Goal: Obtain resource: Obtain resource

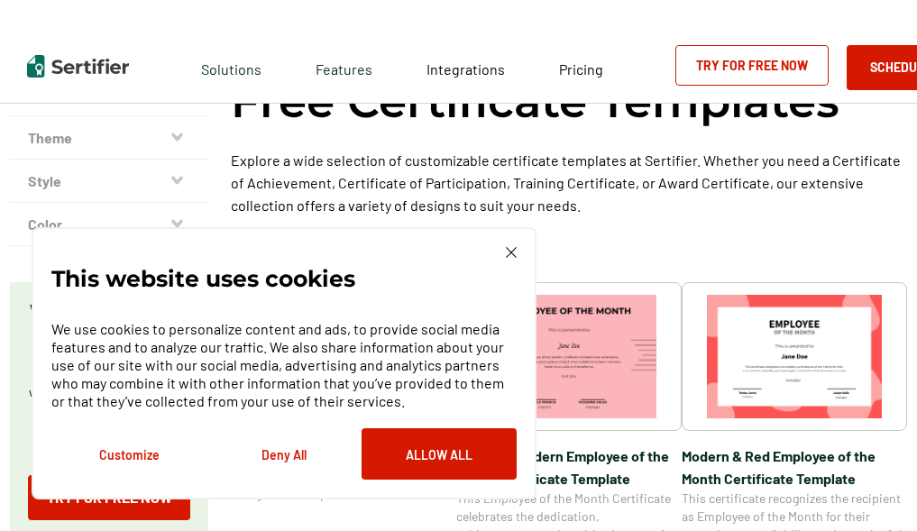
click at [521, 252] on div "This website uses cookies We use cookies to personalize content and ads, to pro…" at bounding box center [284, 363] width 505 height 272
click at [510, 249] on img at bounding box center [511, 252] width 11 height 11
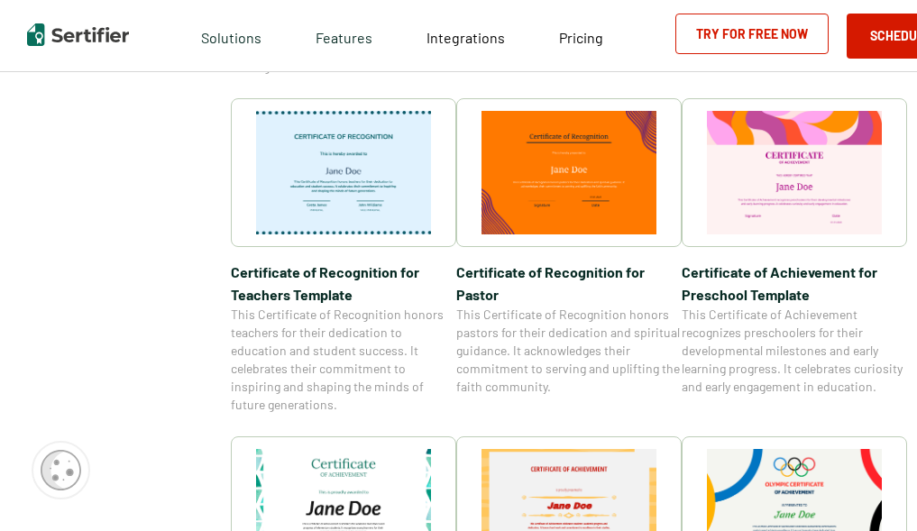
scroll to position [1185, 0]
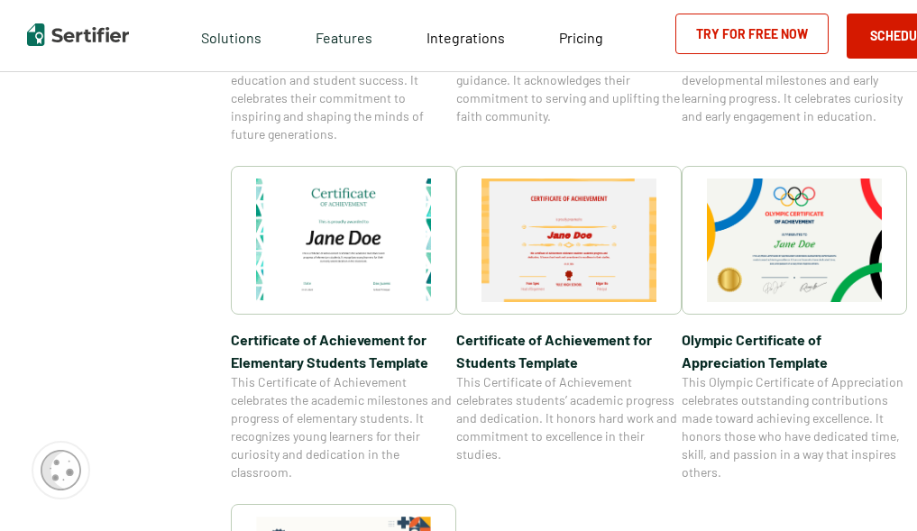
click at [389, 242] on img at bounding box center [343, 241] width 175 height 124
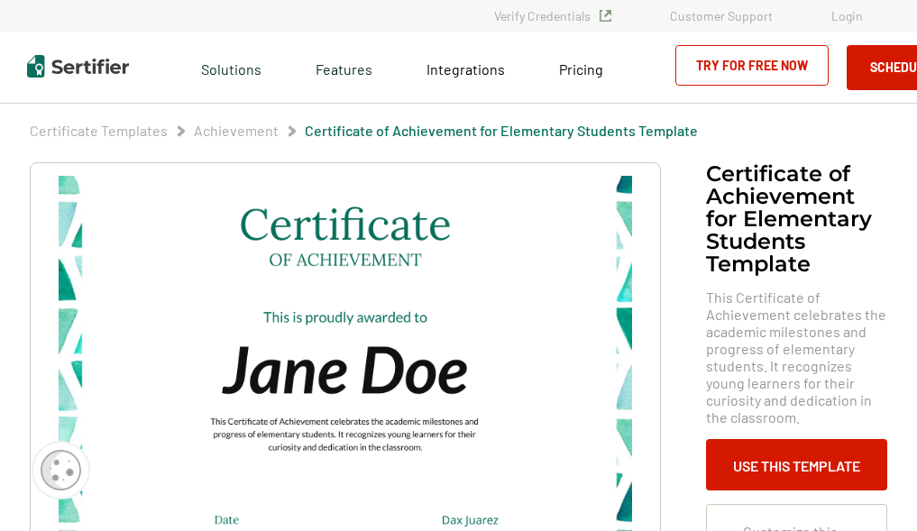
click at [158, 129] on link "Certificate Templates" at bounding box center [99, 130] width 138 height 17
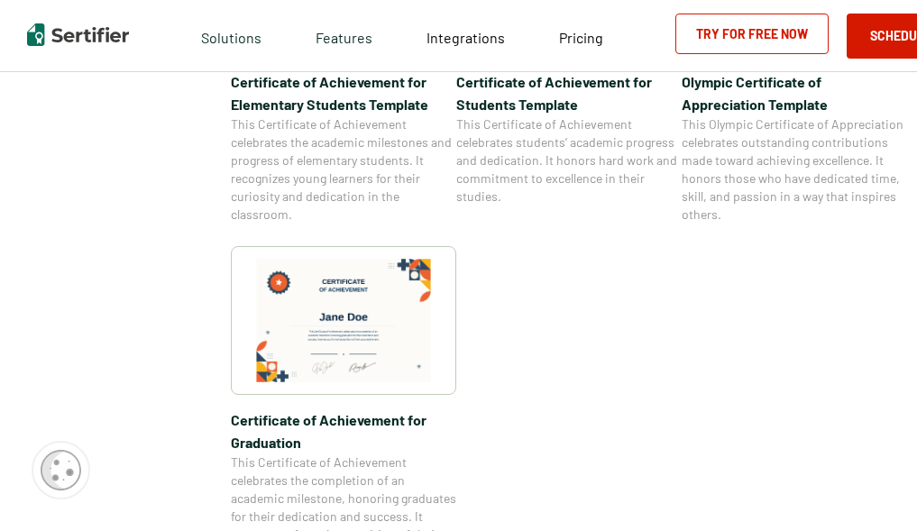
scroll to position [1713, 0]
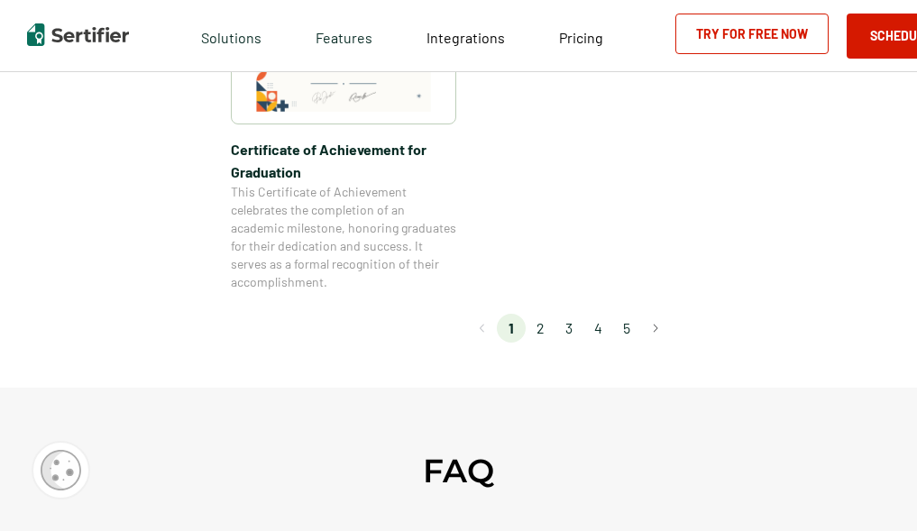
click at [540, 326] on li "2" at bounding box center [540, 328] width 29 height 29
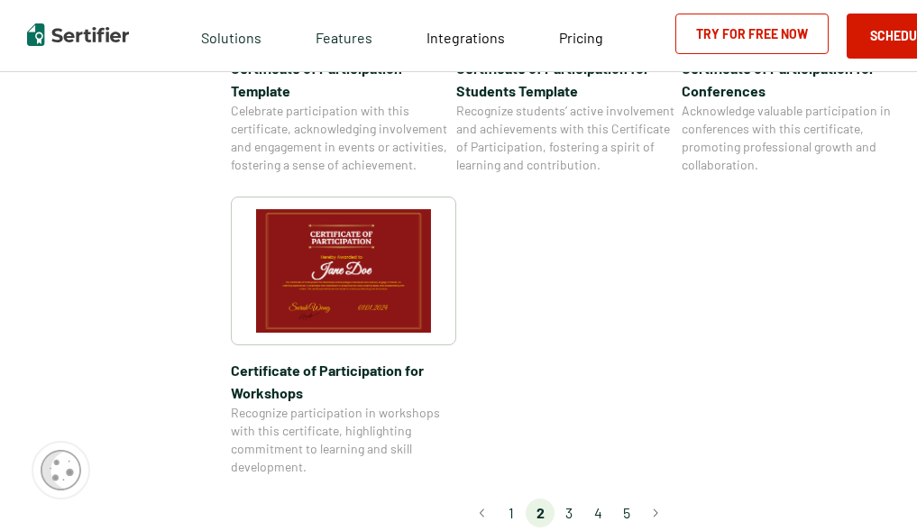
scroll to position [1623, 0]
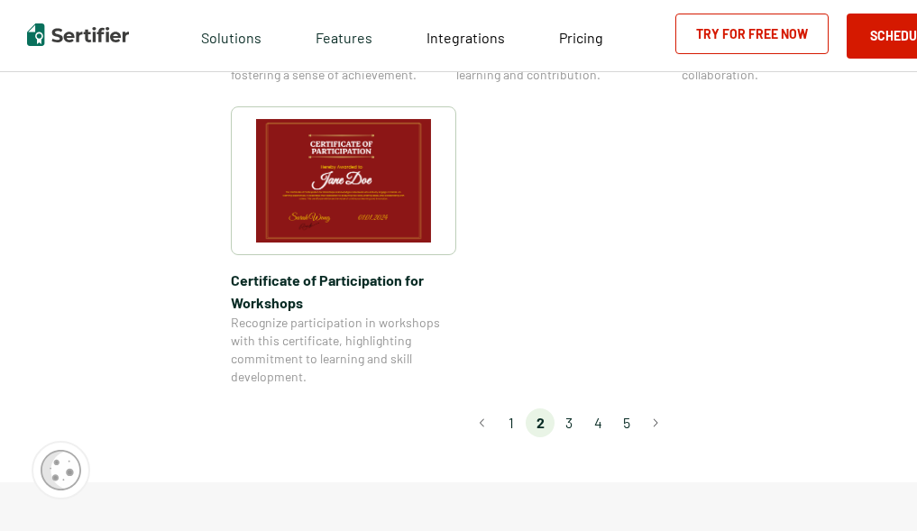
click at [578, 408] on li "3" at bounding box center [568, 422] width 29 height 29
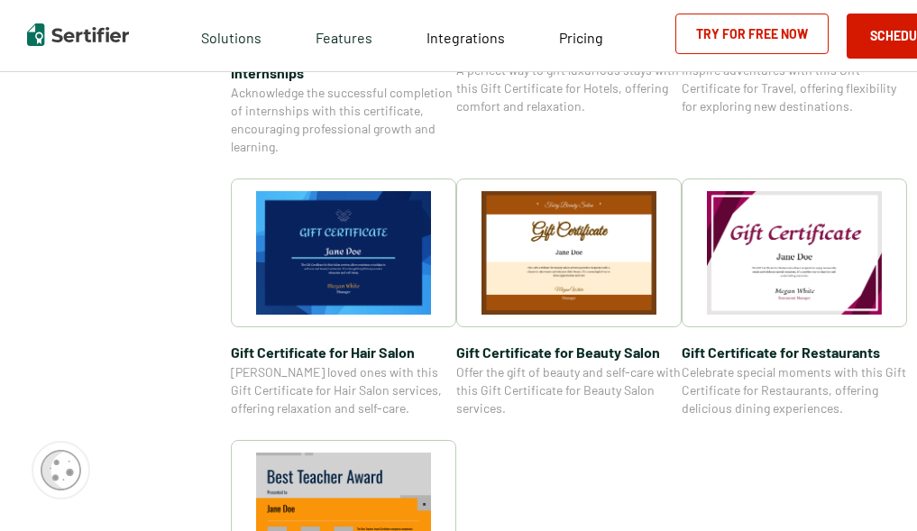
scroll to position [1352, 0]
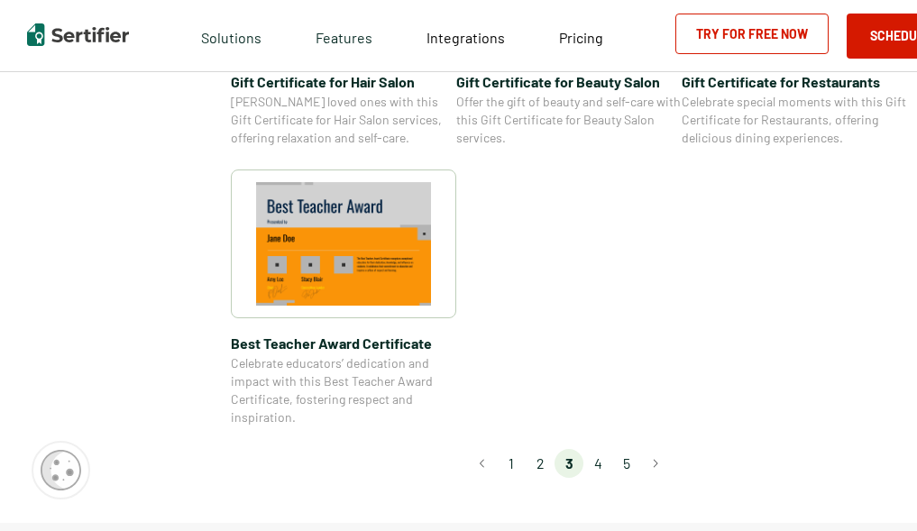
click at [594, 462] on li "4" at bounding box center [597, 463] width 29 height 29
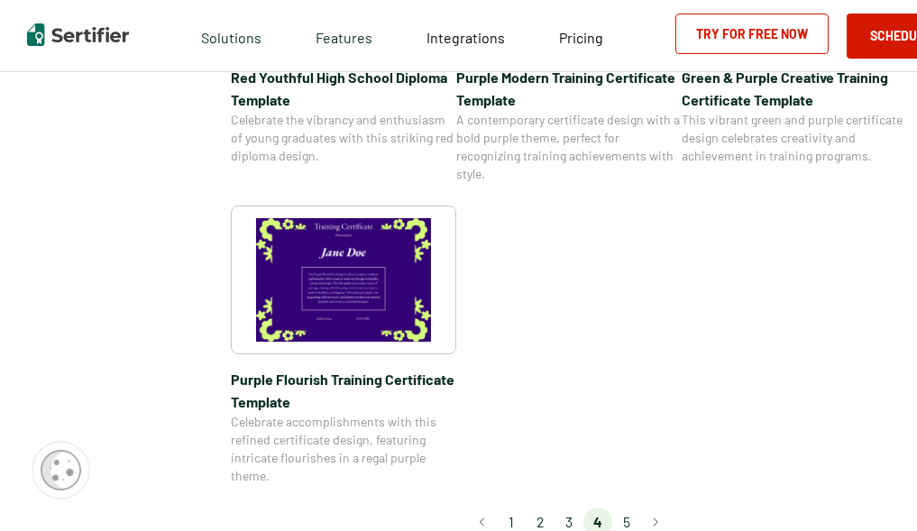
scroll to position [1623, 0]
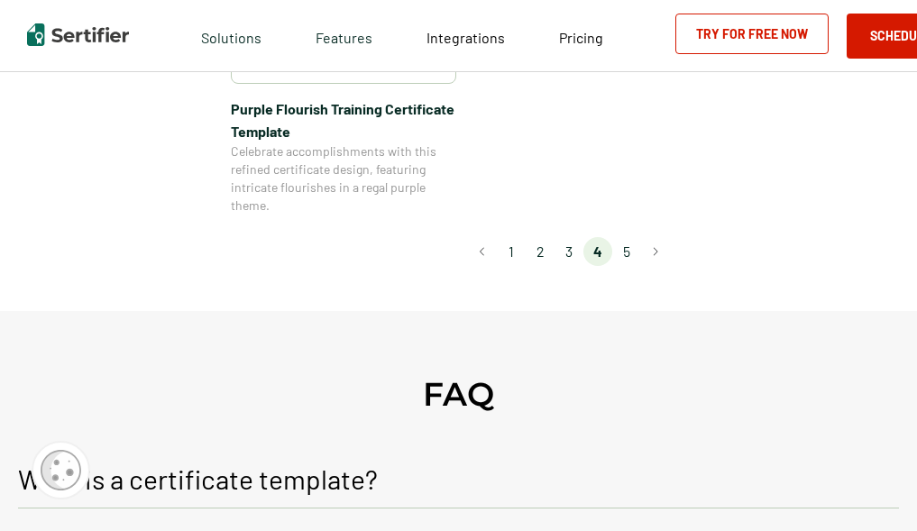
click at [634, 245] on li "5" at bounding box center [626, 251] width 29 height 29
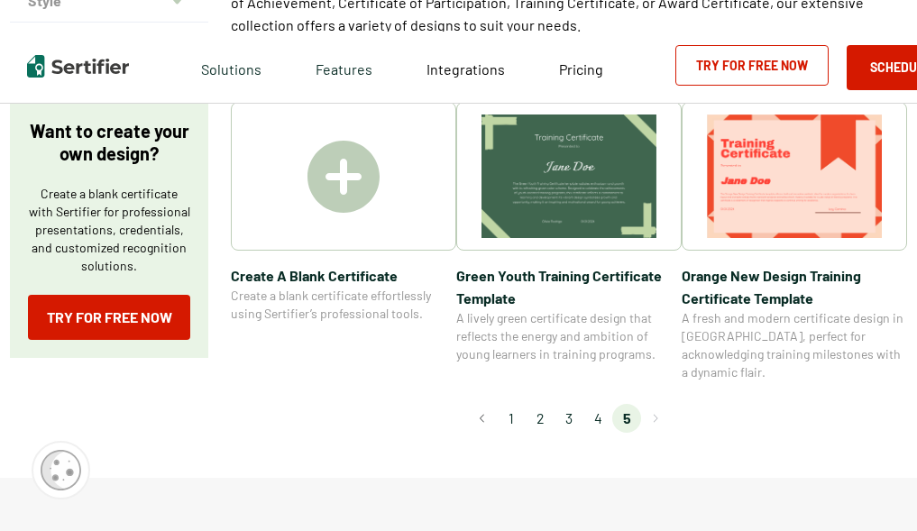
scroll to position [0, 0]
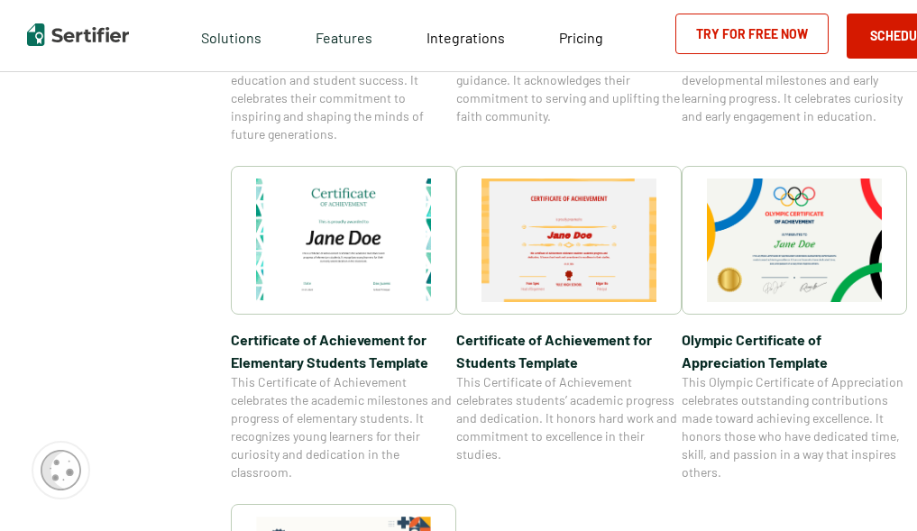
scroll to position [2612, 0]
